Goal: Information Seeking & Learning: Learn about a topic

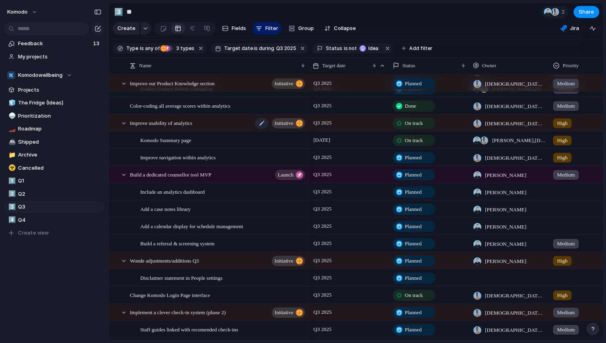
scroll to position [27, 0]
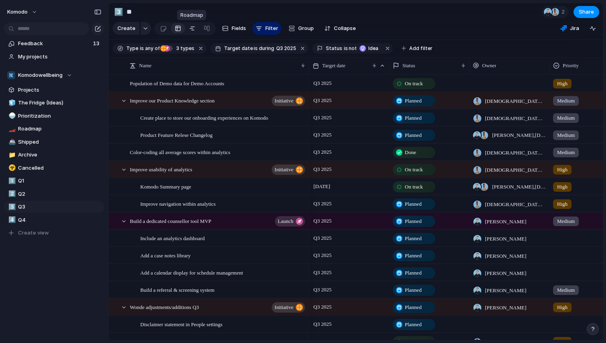
click at [189, 31] on div at bounding box center [192, 28] width 6 height 13
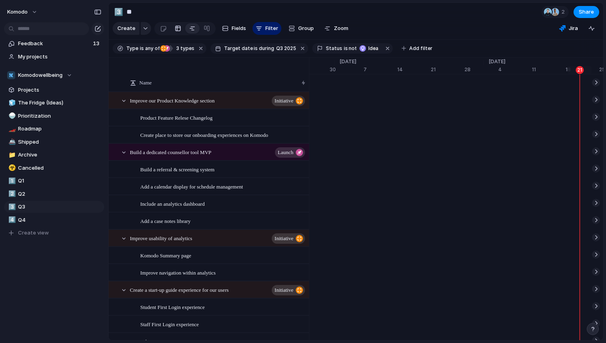
click at [176, 31] on div at bounding box center [178, 28] width 6 height 13
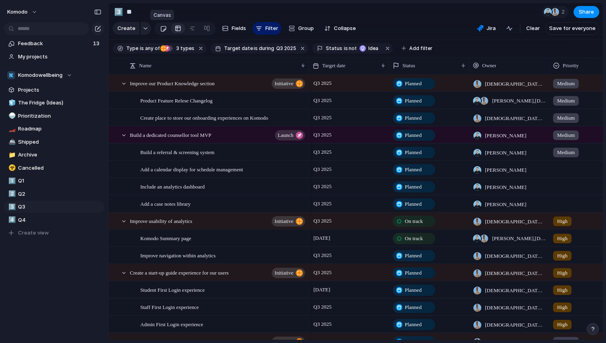
click at [158, 27] on link at bounding box center [163, 28] width 15 height 13
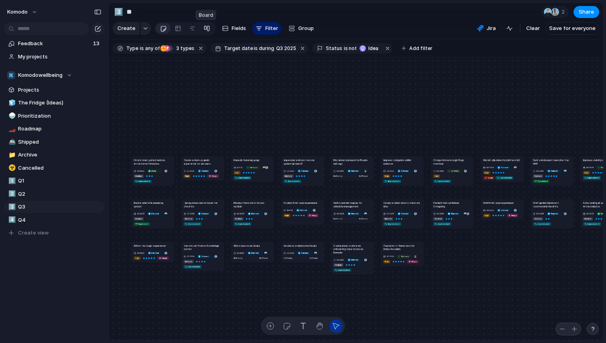
click at [206, 26] on div at bounding box center [207, 28] width 6 height 13
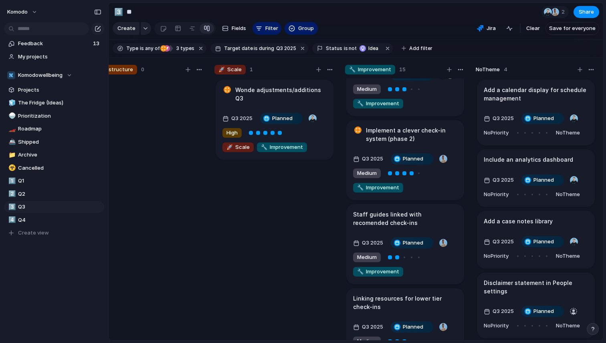
scroll to position [359, 0]
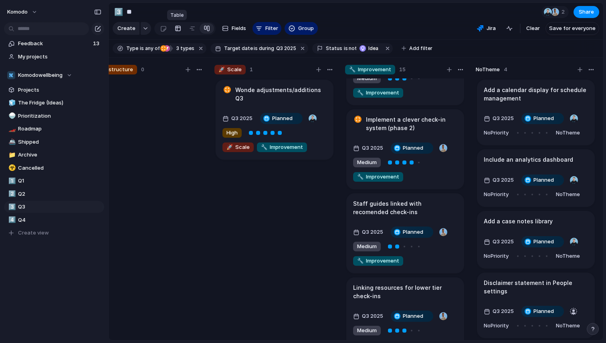
click at [178, 30] on div at bounding box center [178, 28] width 6 height 13
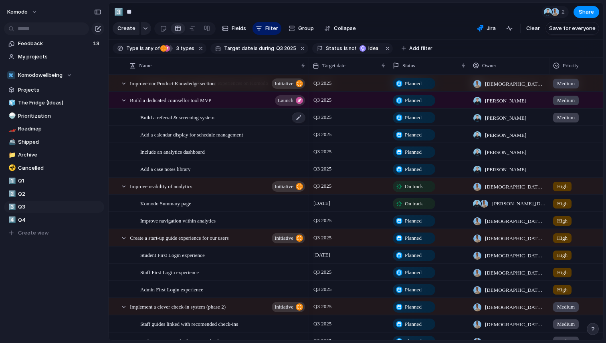
scroll to position [42, 0]
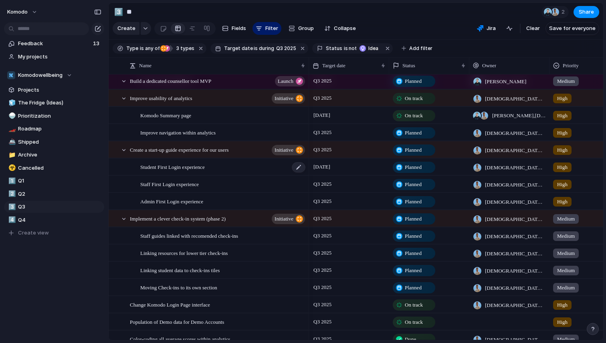
click at [194, 166] on span "Student First Login experience" at bounding box center [172, 166] width 65 height 9
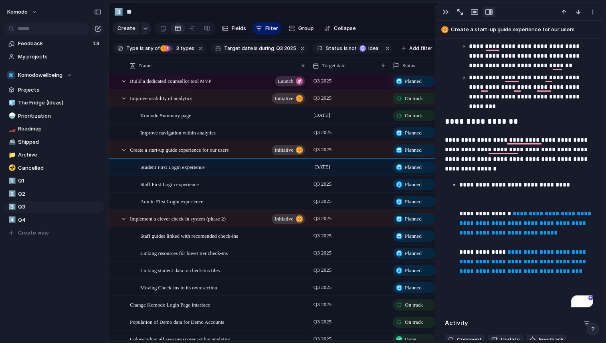
click at [473, 225] on link "**********" at bounding box center [525, 223] width 133 height 25
click at [198, 184] on span "Staff First Login experience" at bounding box center [169, 184] width 59 height 9
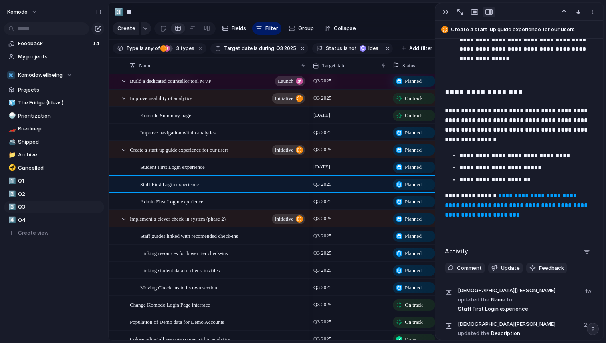
scroll to position [706, 0]
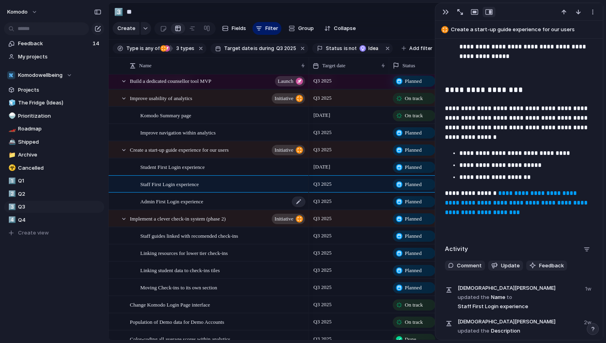
click at [203, 199] on span "Admin First Login experience" at bounding box center [171, 201] width 63 height 9
type textarea "**********"
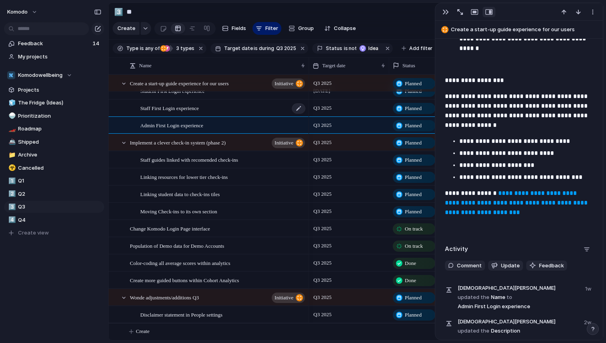
scroll to position [0, 2]
